Goal: Check status: Check status

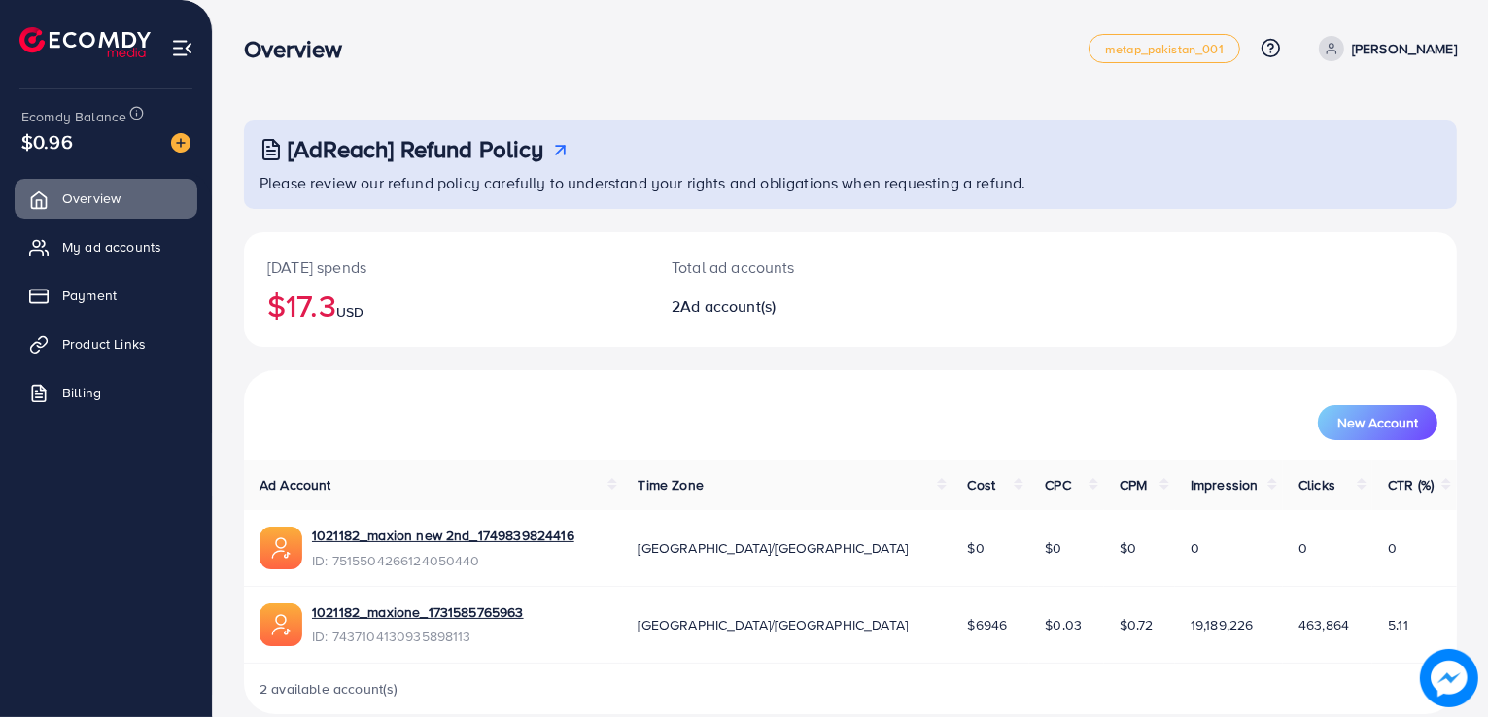
scroll to position [27, 0]
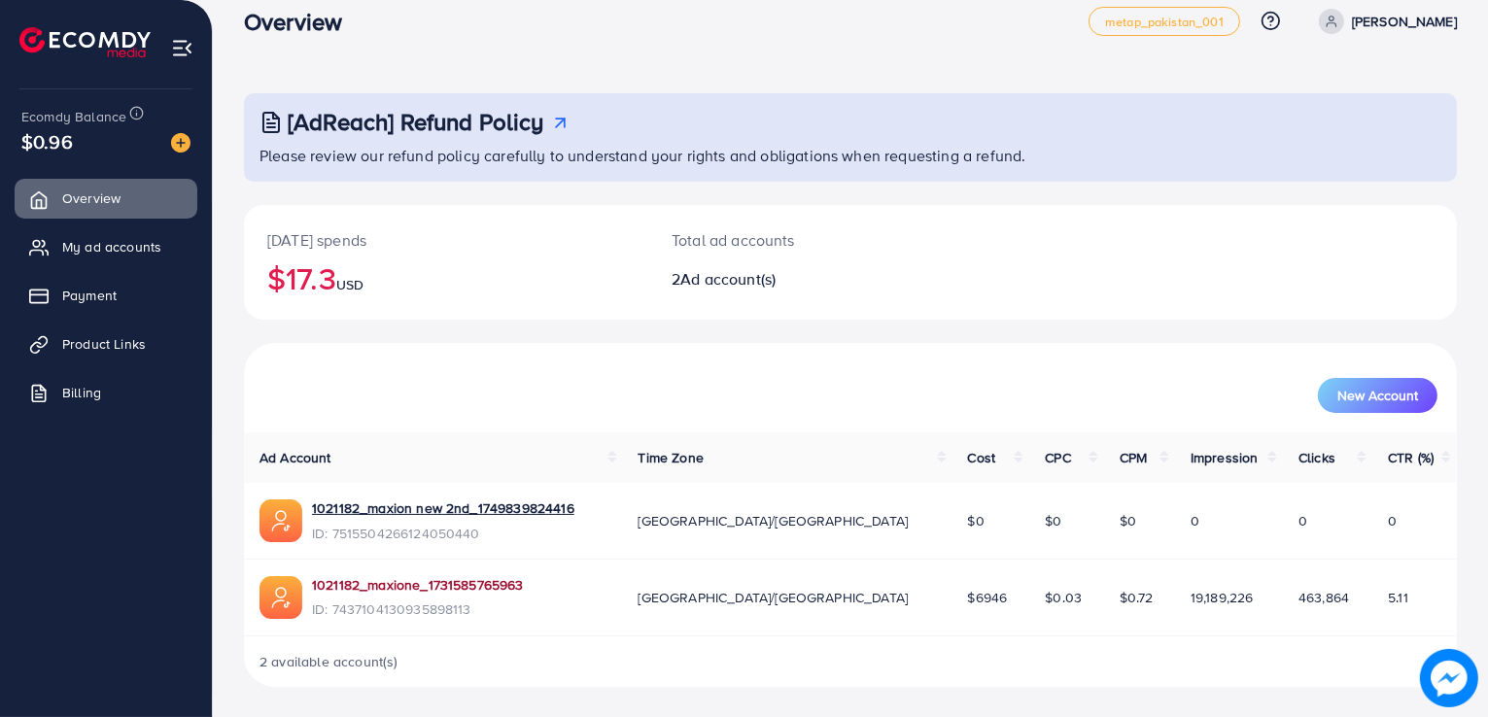
click at [485, 583] on link "1021182_maxione_1731585765963" at bounding box center [418, 584] width 212 height 19
click at [726, 278] on span "Ad account(s)" at bounding box center [727, 278] width 95 height 21
drag, startPoint x: 344, startPoint y: 285, endPoint x: 327, endPoint y: 285, distance: 16.5
click at [338, 285] on h2 "$17.3 USD" at bounding box center [446, 277] width 358 height 37
click at [303, 285] on h2 "$17.3 USD" at bounding box center [446, 277] width 358 height 37
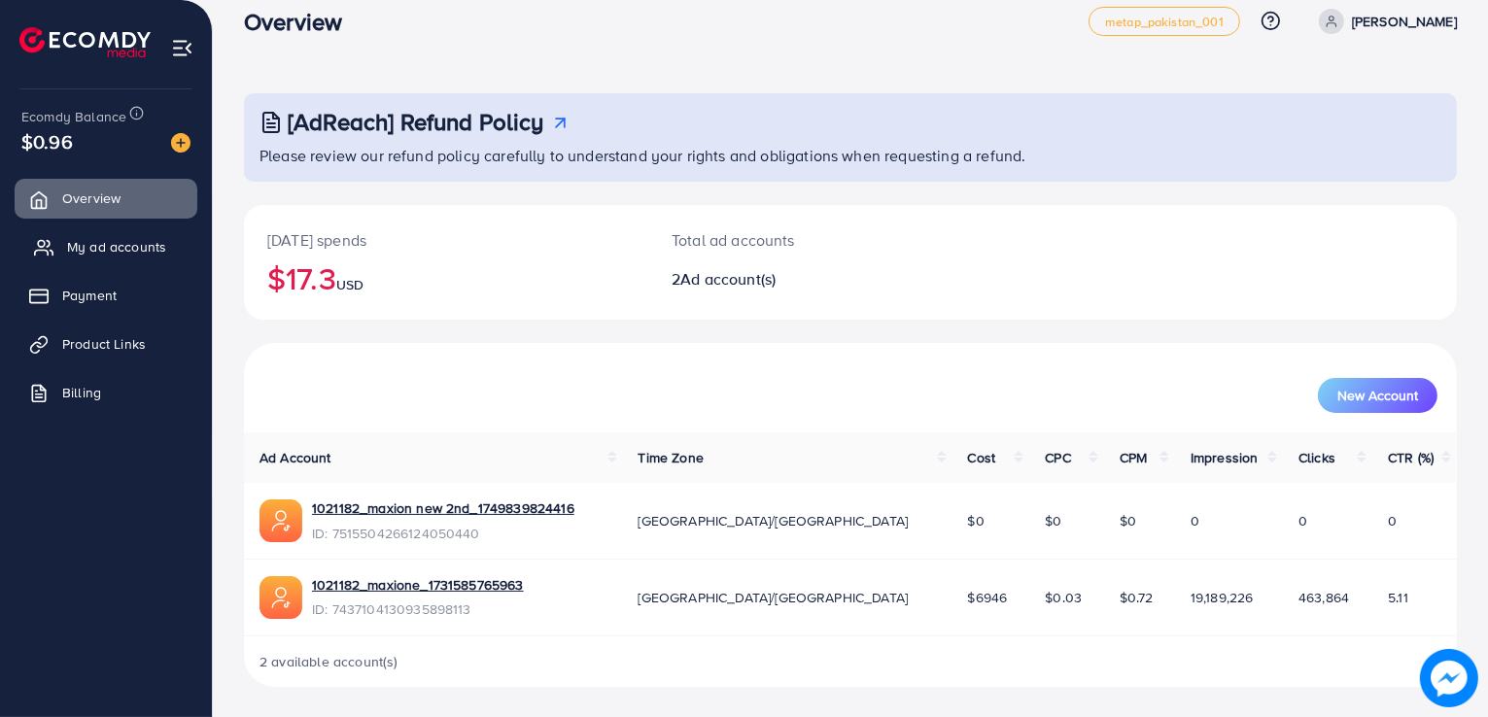
click at [131, 254] on span "My ad accounts" at bounding box center [116, 246] width 99 height 19
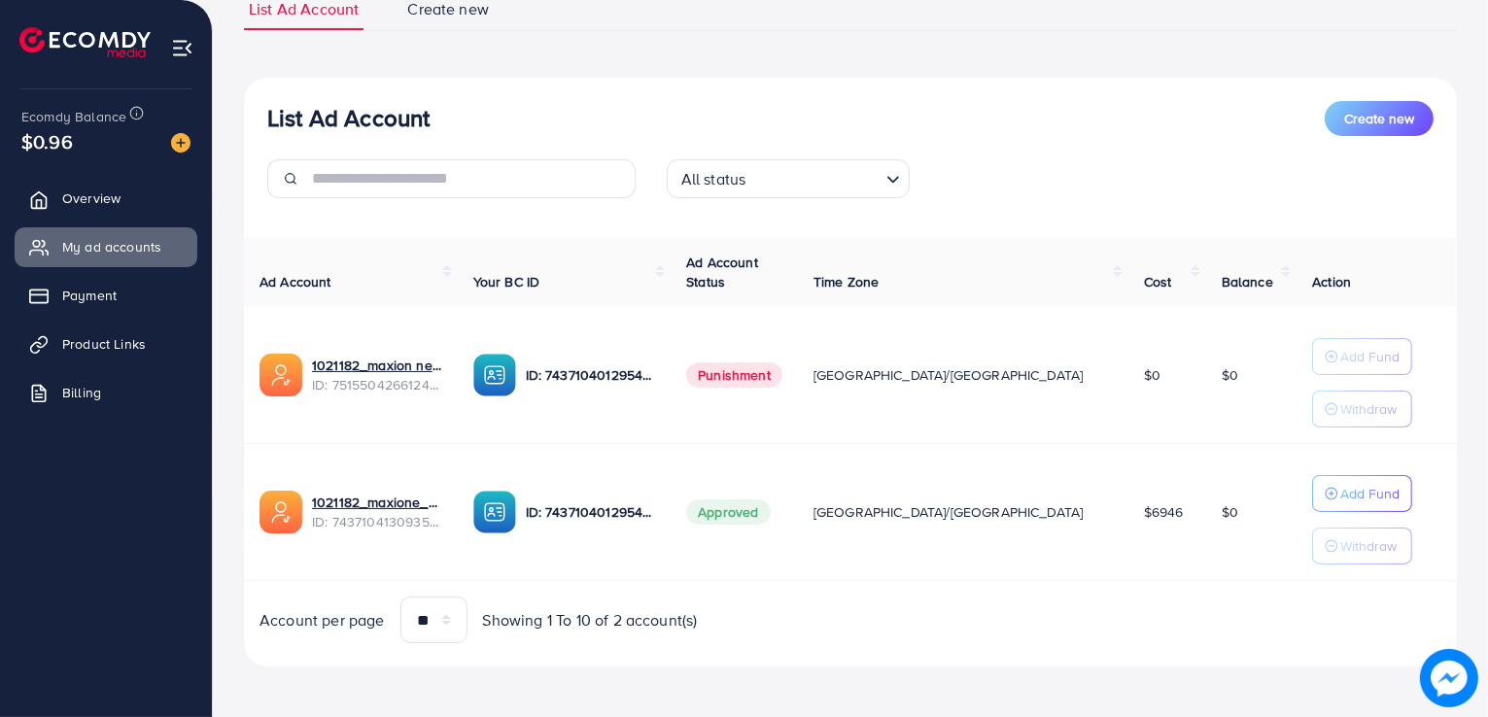
scroll to position [157, 0]
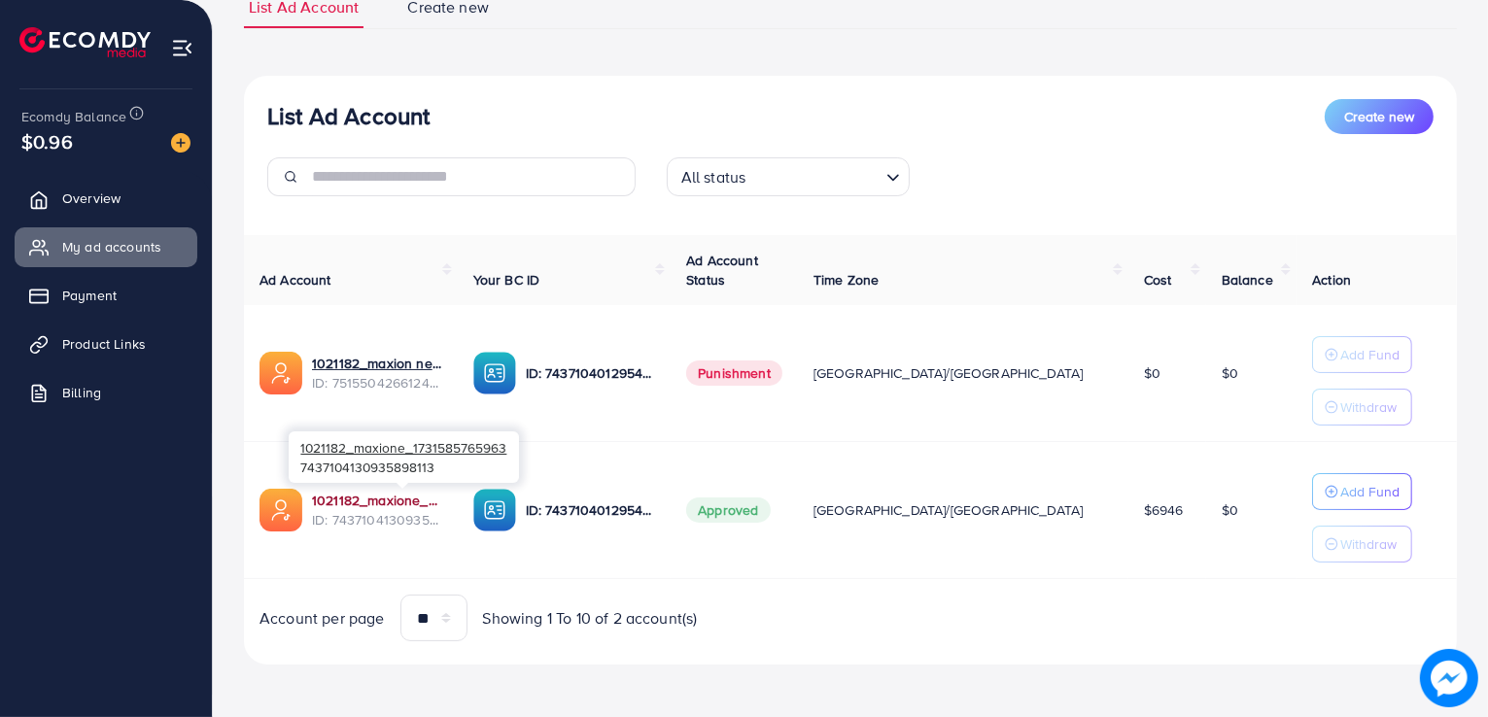
click at [442, 493] on link "1021182_maxione_1731585765963" at bounding box center [377, 500] width 130 height 19
click at [442, 510] on span "ID: 7437104130935898113" at bounding box center [377, 519] width 130 height 19
click at [442, 491] on link "1021182_maxione_1731585765963" at bounding box center [377, 500] width 130 height 19
